Goal: Understand process/instructions: Learn how to perform a task or action

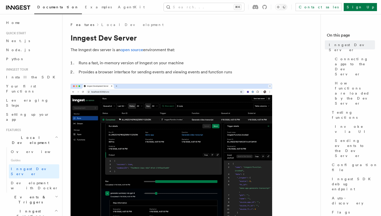
scroll to position [1, 0]
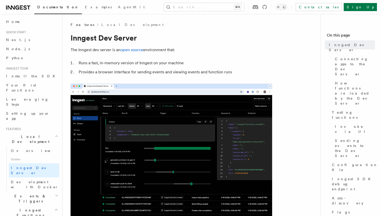
click at [23, 4] on link at bounding box center [18, 7] width 24 height 7
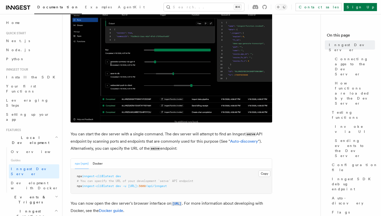
scroll to position [114, 0]
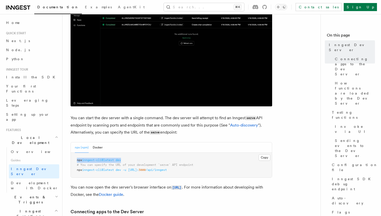
drag, startPoint x: 127, startPoint y: 159, endPoint x: 72, endPoint y: 159, distance: 55.4
click at [72, 159] on pre "npx inngest-cli@latest dev # You can specify the URL of your development `serve…" at bounding box center [171, 165] width 201 height 25
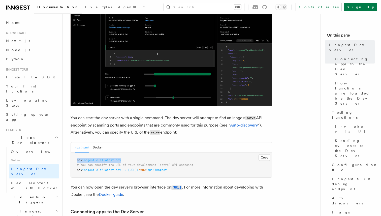
copy span "npx inngest-cli@latest dev"
